Goal: Find contact information: Find contact information

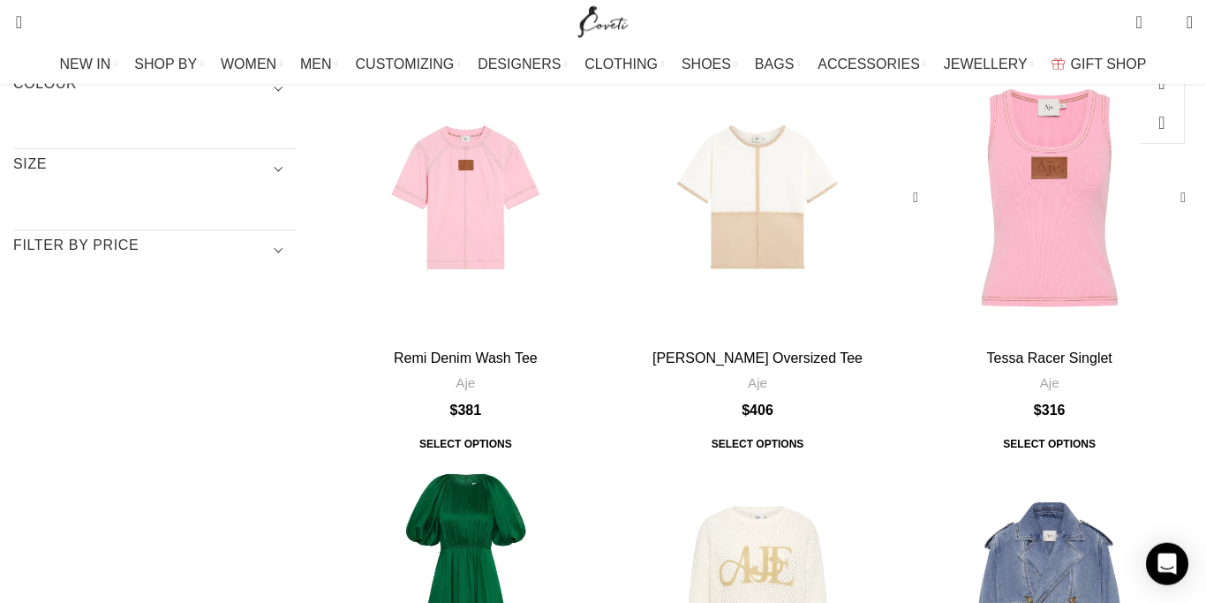
scroll to position [279, 0]
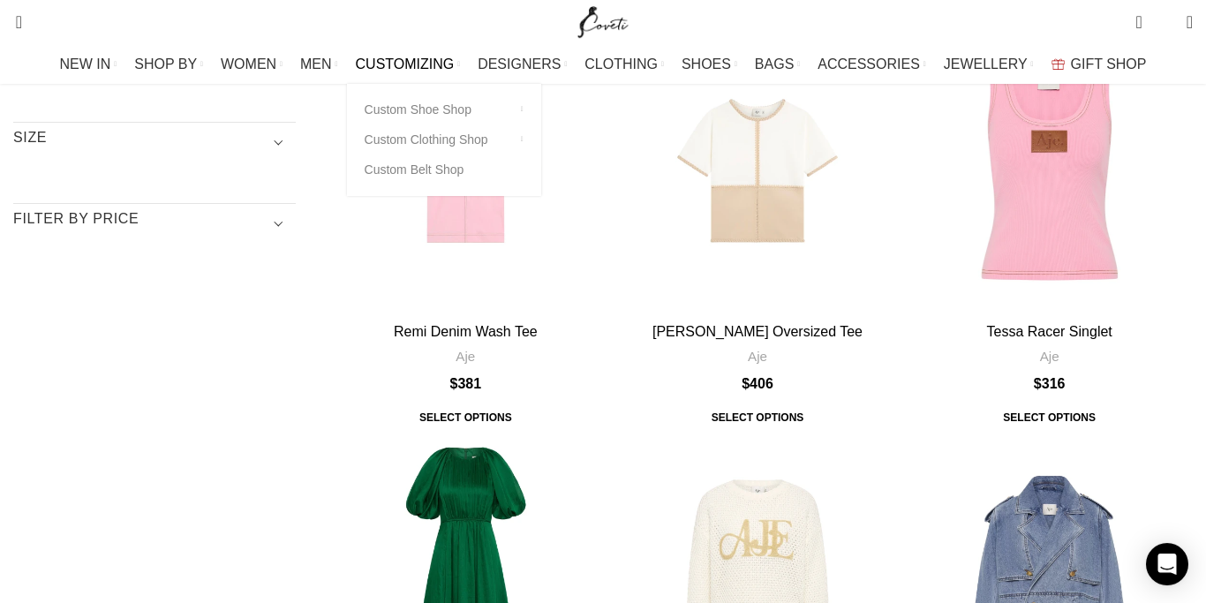
click at [402, 71] on span "CUSTOMIZING" at bounding box center [405, 64] width 99 height 17
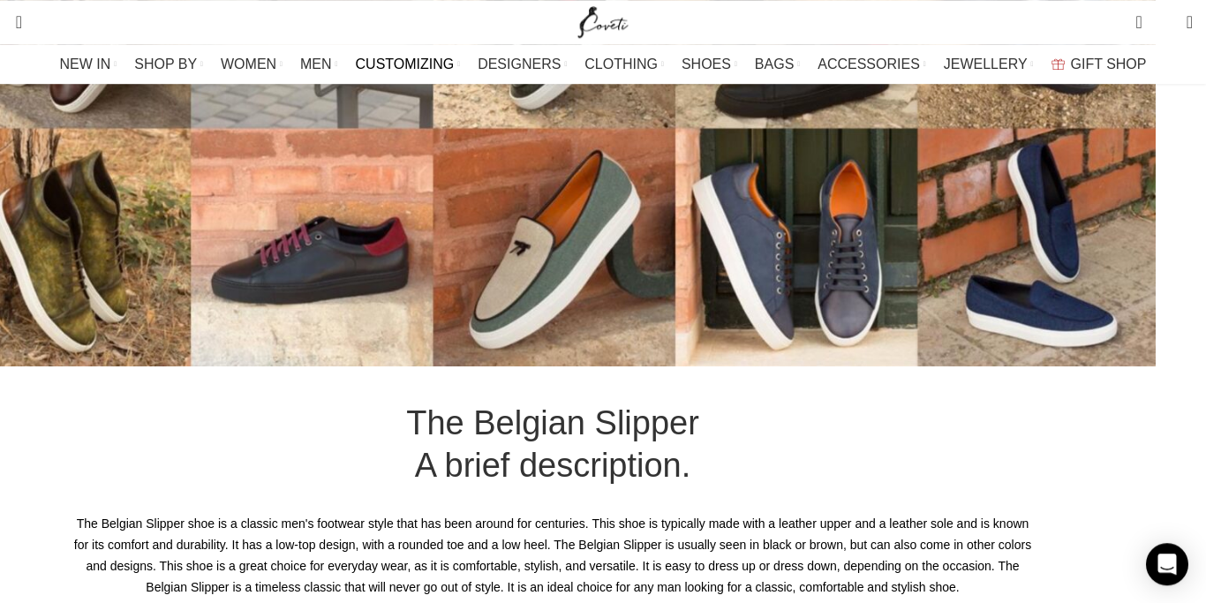
scroll to position [1180, 0]
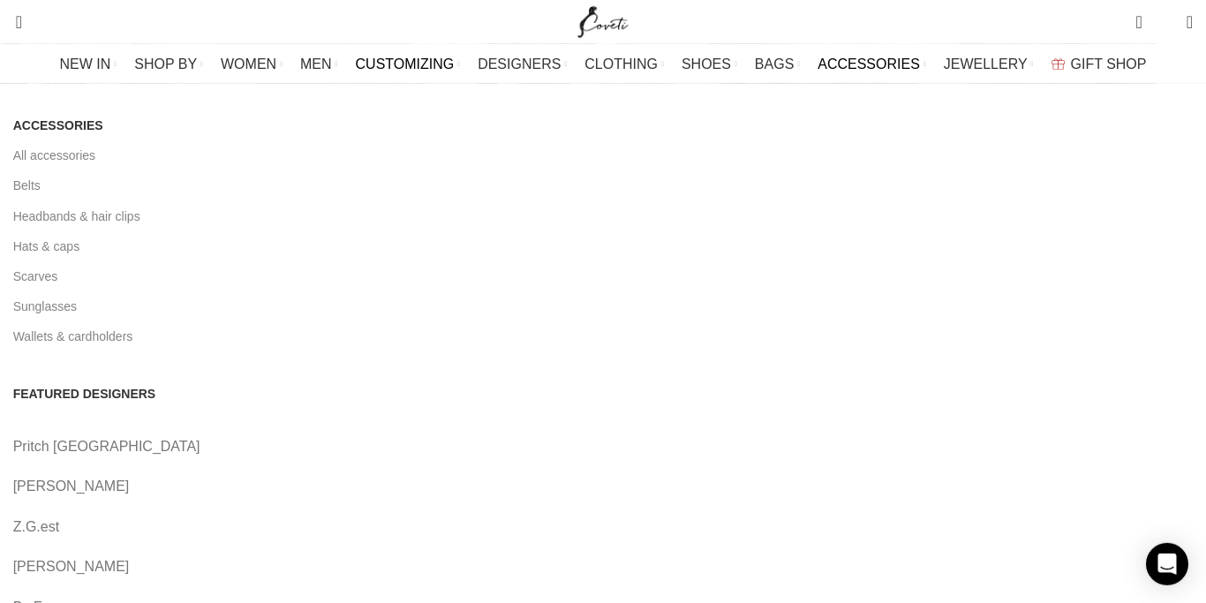
click at [365, 515] on link "Z.G.est" at bounding box center [602, 526] width 1179 height 23
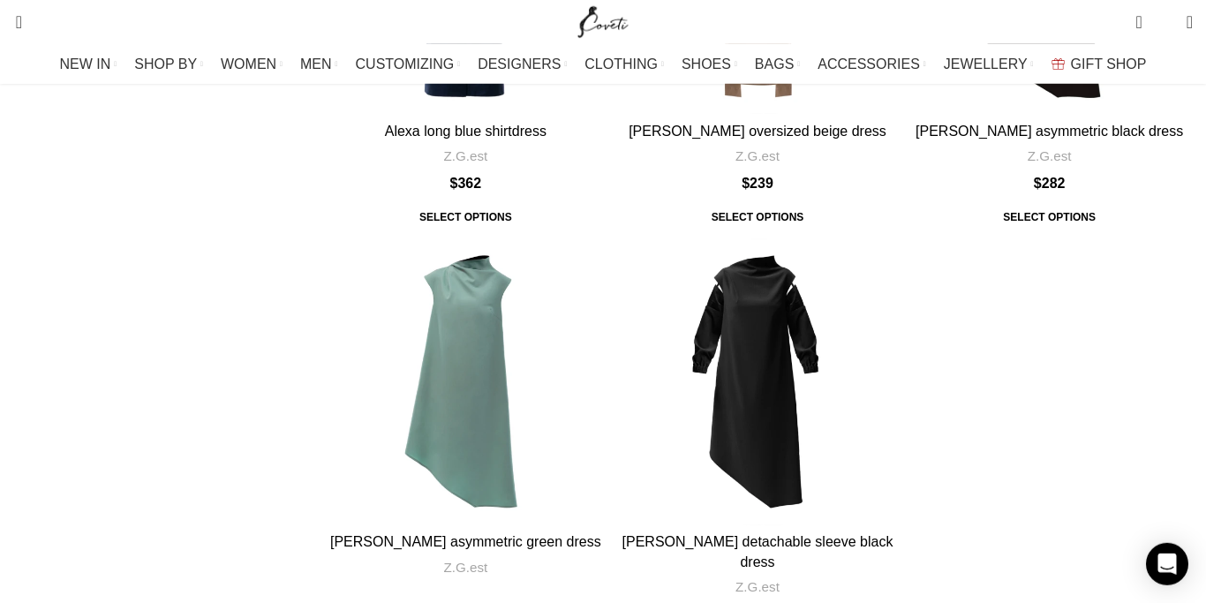
scroll to position [2573, 0]
